Goal: Task Accomplishment & Management: Use online tool/utility

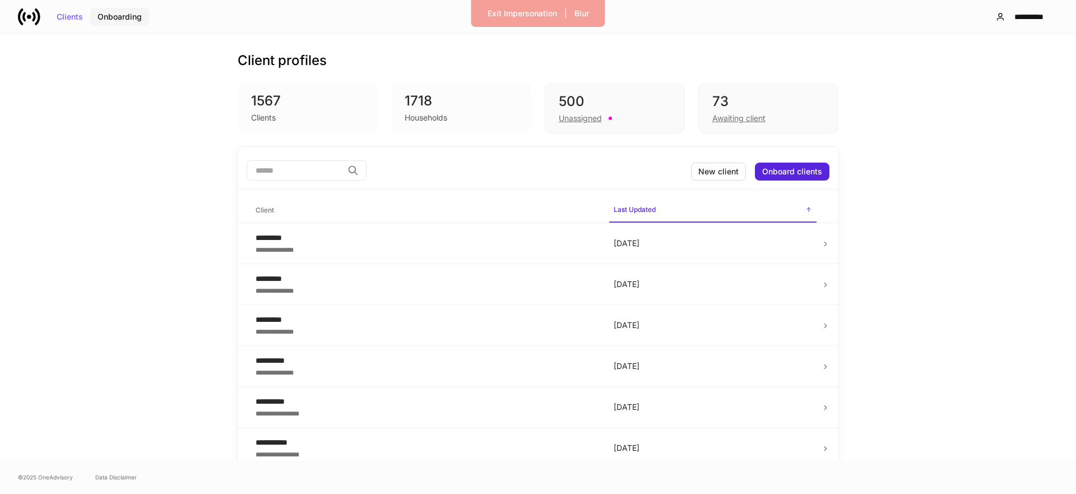
drag, startPoint x: 97, startPoint y: 6, endPoint x: 99, endPoint y: 17, distance: 10.7
click at [97, 8] on div "Clients Onboarding" at bounding box center [83, 17] width 131 height 22
click at [99, 17] on div "Onboarding" at bounding box center [119, 17] width 44 height 8
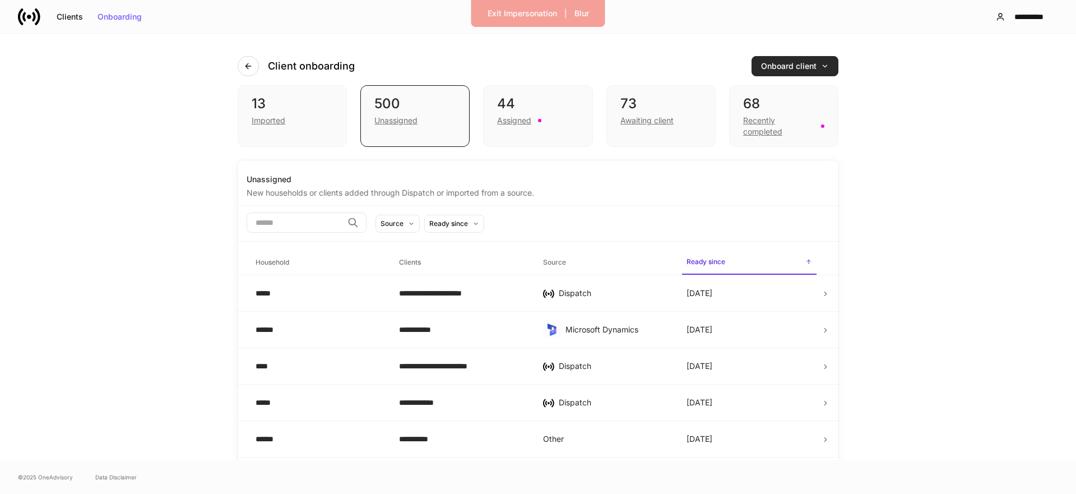
click at [826, 68] on icon "button" at bounding box center [825, 66] width 8 height 8
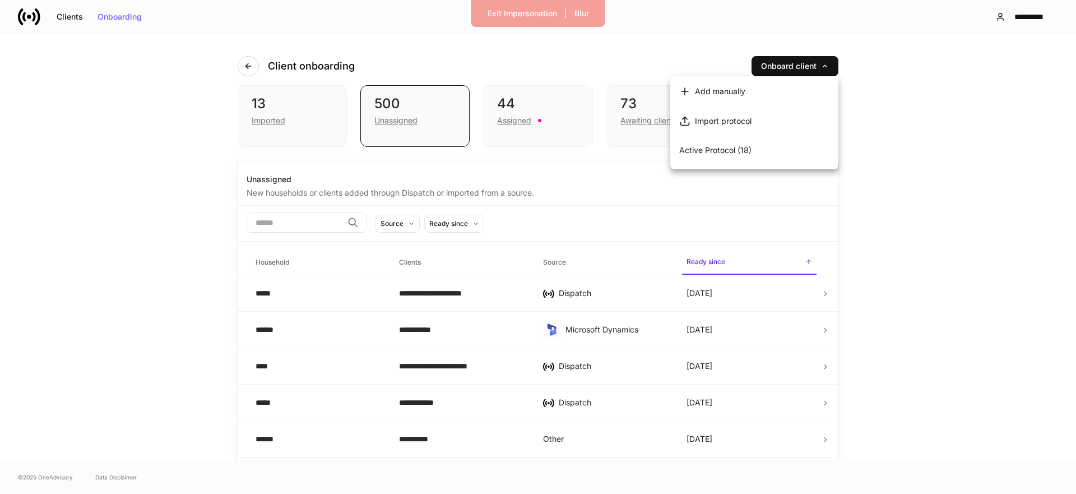
click at [880, 80] on div at bounding box center [538, 247] width 1076 height 494
click at [1018, 18] on div "**********" at bounding box center [1028, 17] width 39 height 8
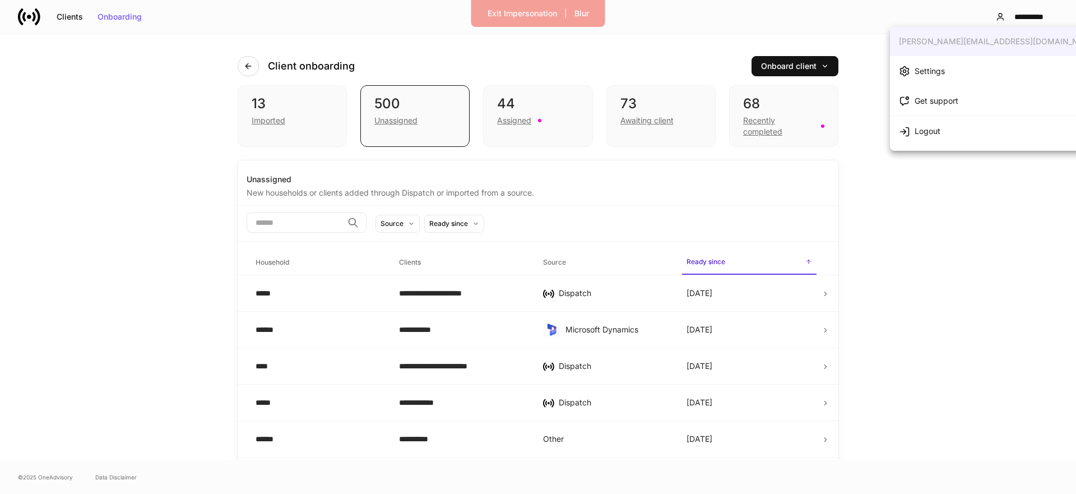
drag, startPoint x: 944, startPoint y: 14, endPoint x: 934, endPoint y: 16, distance: 9.7
click at [942, 15] on div at bounding box center [538, 247] width 1076 height 494
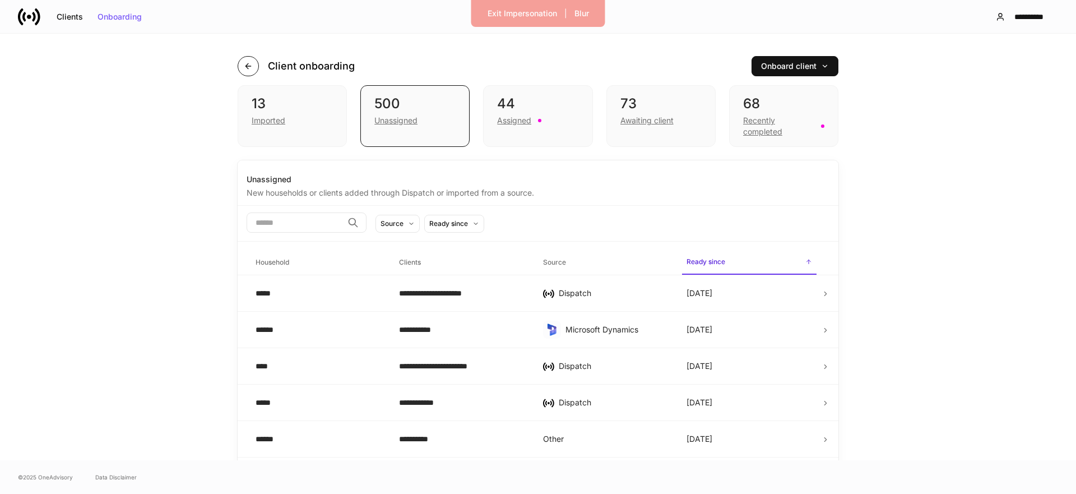
click at [246, 67] on icon "button" at bounding box center [247, 65] width 5 height 5
